Goal: Navigation & Orientation: Find specific page/section

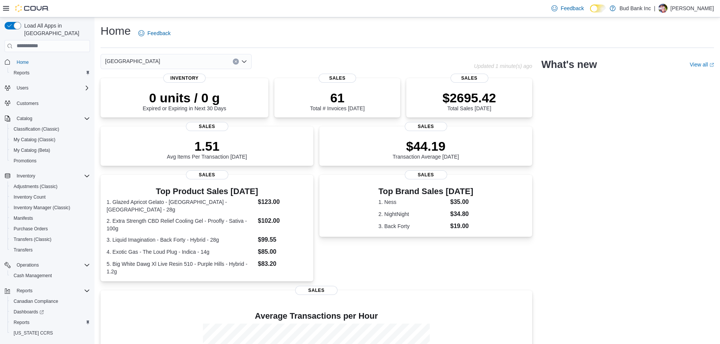
click at [700, 8] on p "Darren Lopes" at bounding box center [691, 8] width 43 height 9
click at [679, 72] on button "Sign Out" at bounding box center [676, 74] width 70 height 12
